Goal: Check status

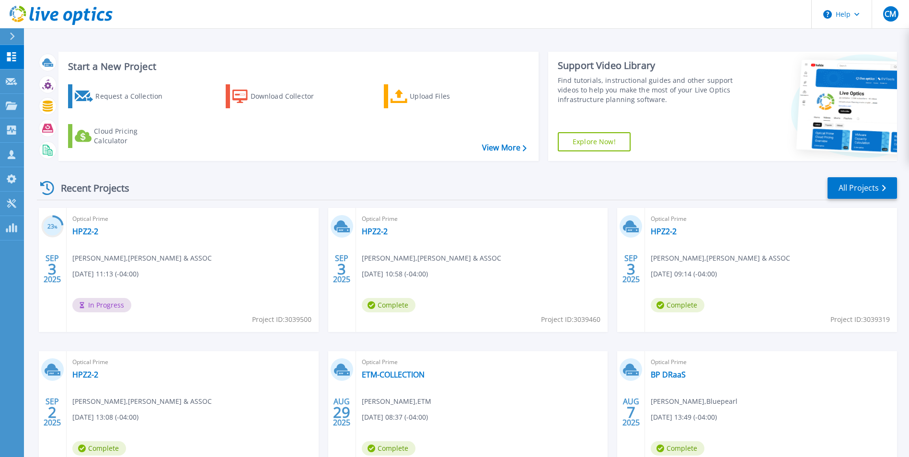
click at [82, 223] on span "Optical Prime" at bounding box center [192, 219] width 241 height 11
click at [88, 231] on link "HPZ2-2" at bounding box center [85, 232] width 26 height 10
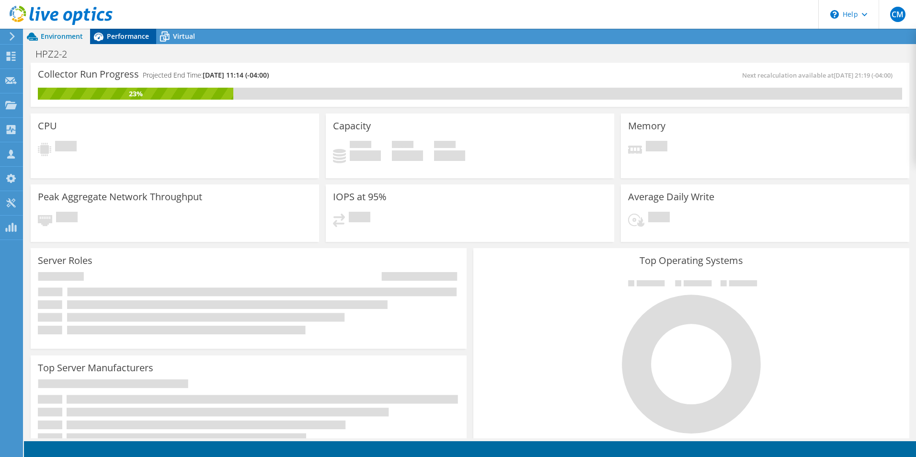
click at [115, 42] on div "Performance" at bounding box center [123, 36] width 66 height 15
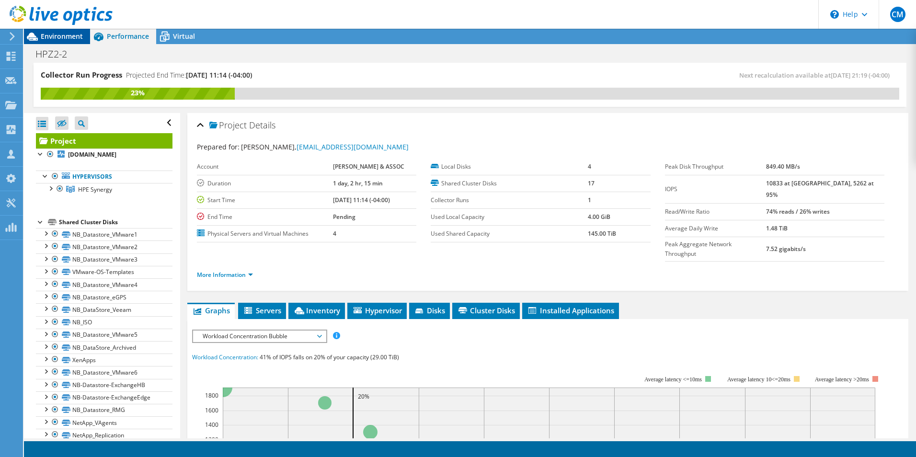
click at [64, 35] on span "Environment" at bounding box center [62, 36] width 42 height 9
